Goal: Navigation & Orientation: Understand site structure

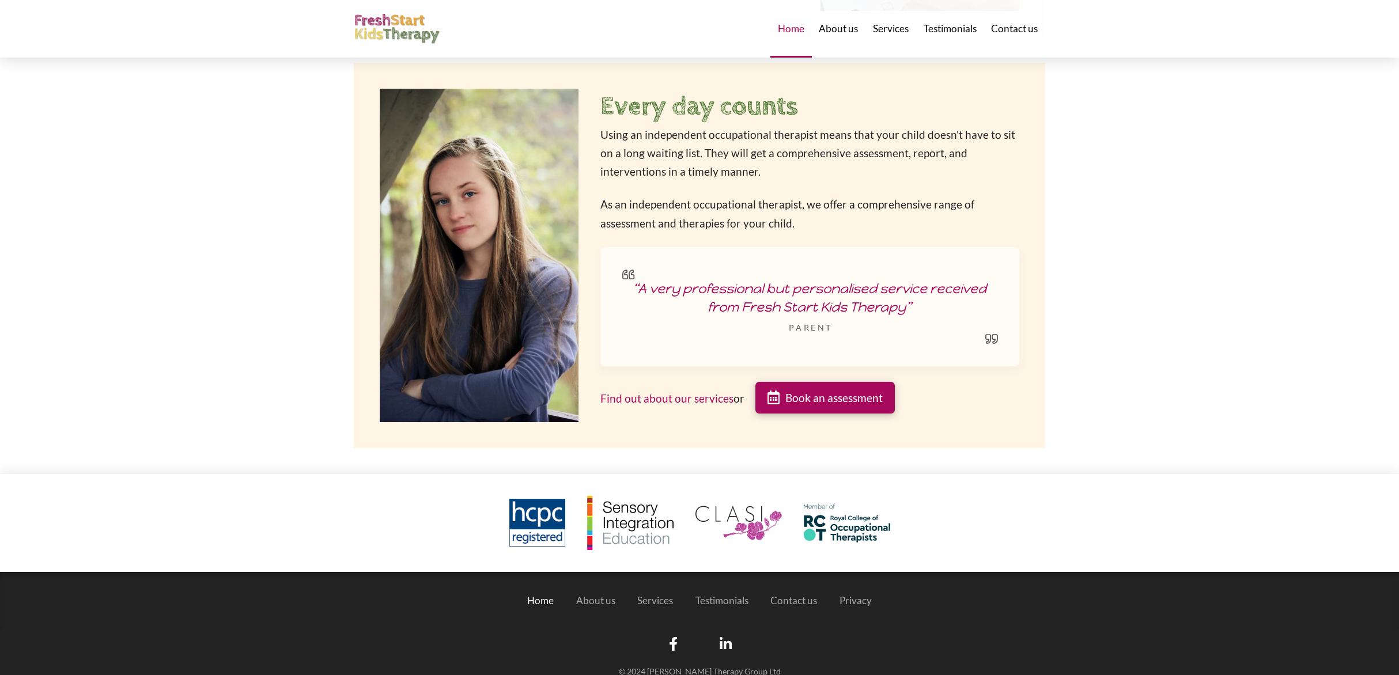
scroll to position [1884, 0]
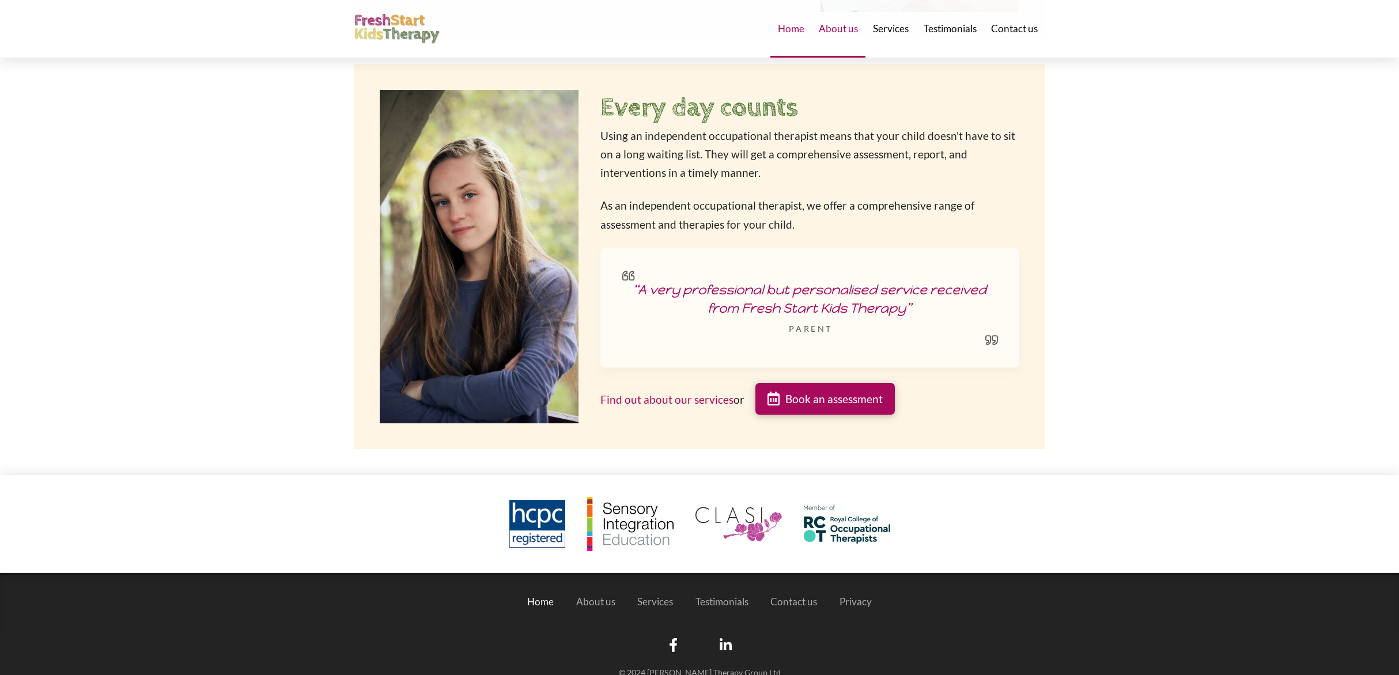
click at [862, 35] on div "About us" at bounding box center [839, 29] width 54 height 58
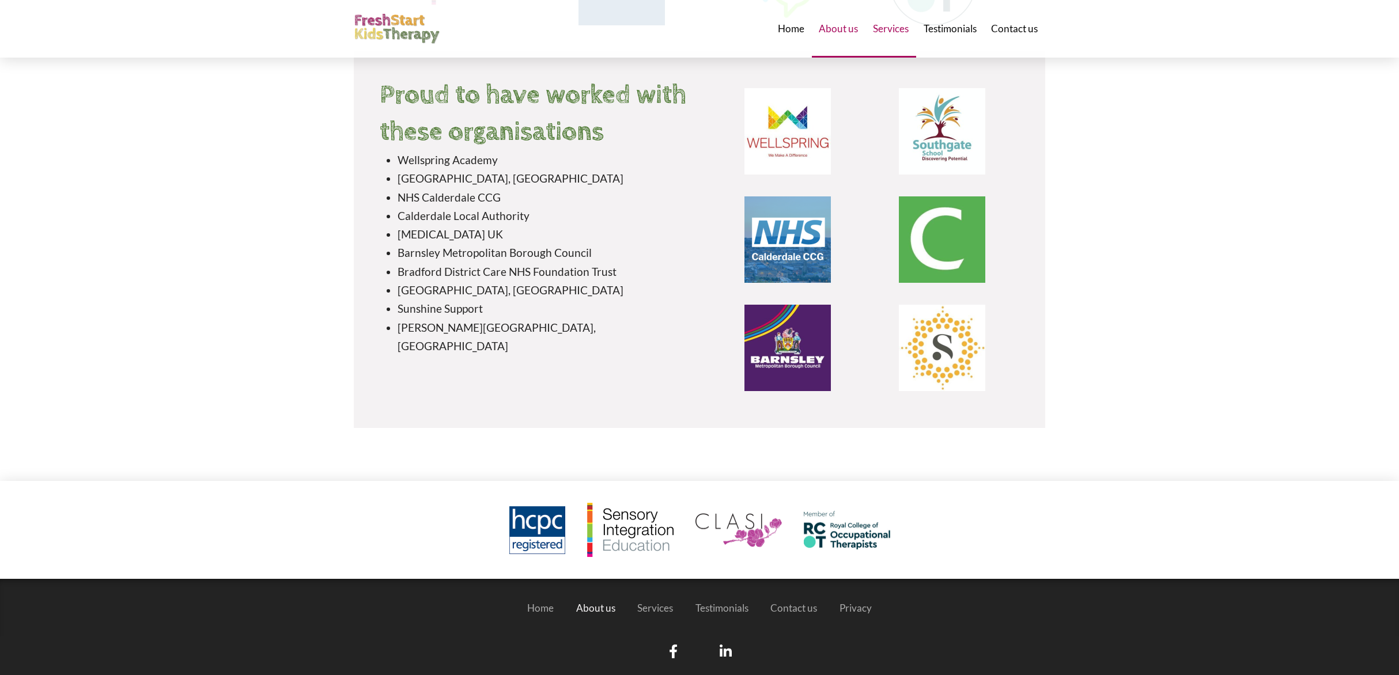
scroll to position [2571, 0]
click at [897, 29] on span "Services" at bounding box center [891, 29] width 36 height 10
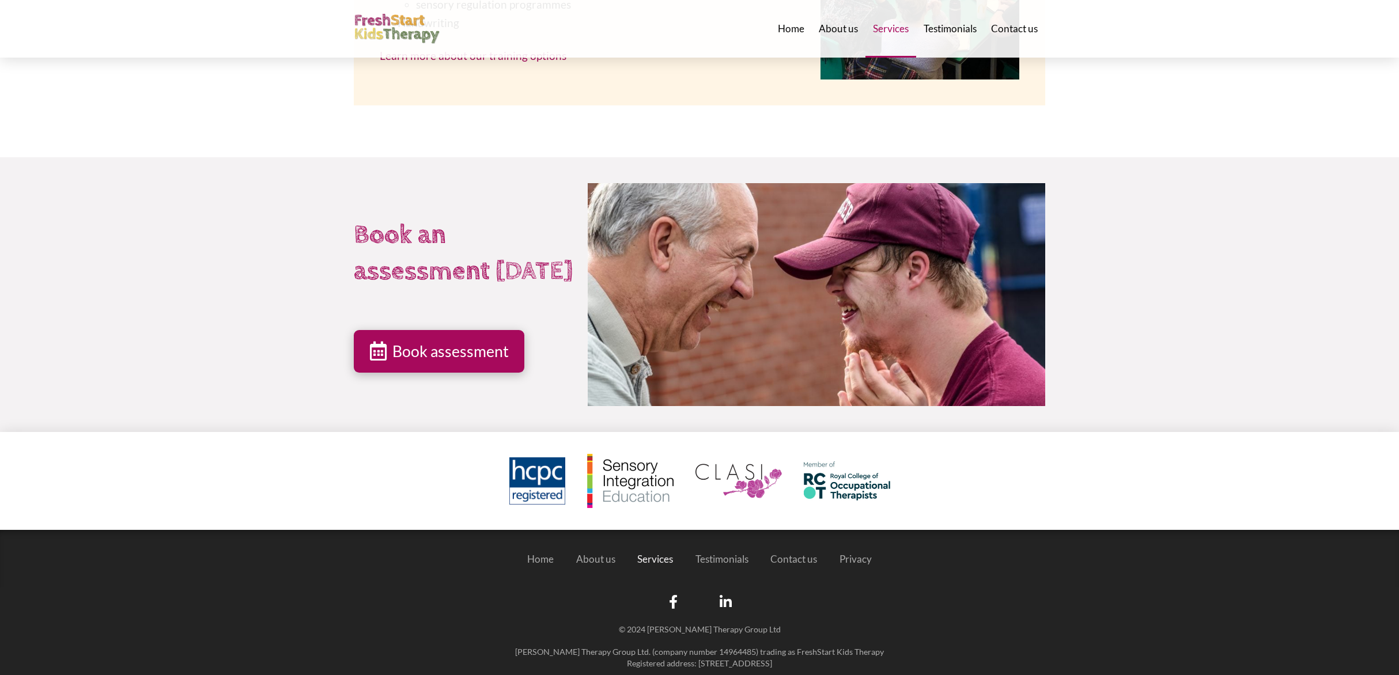
scroll to position [2792, 0]
click at [953, 33] on span "Testimonials" at bounding box center [950, 29] width 53 height 10
